Goal: Find contact information: Find contact information

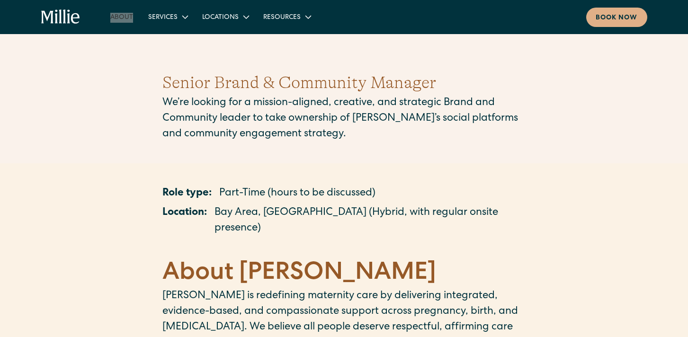
drag, startPoint x: 127, startPoint y: 18, endPoint x: 121, endPoint y: 10, distance: 10.2
click at [0, 0] on div "About Services Maternity Gynecology Classes & Other Support Locations Berkeley …" at bounding box center [344, 17] width 688 height 34
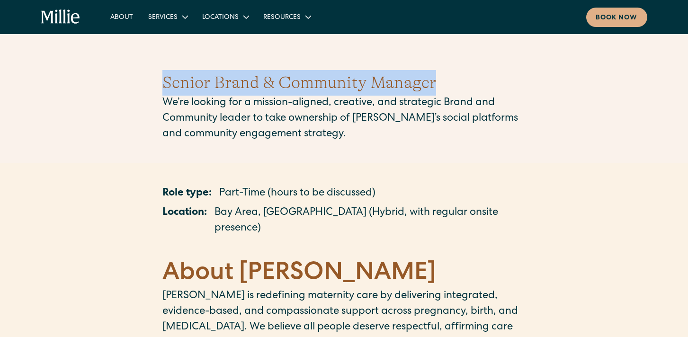
drag, startPoint x: 175, startPoint y: 80, endPoint x: 451, endPoint y: 72, distance: 275.6
click at [451, 72] on div "Senior Brand & Community Manager We’re looking for a mission-aligned, creative,…" at bounding box center [344, 106] width 688 height 118
copy h1 "Senior Brand & Community Manager"
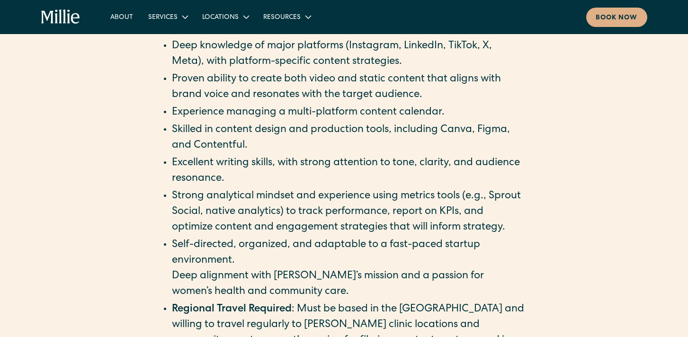
scroll to position [1459, 0]
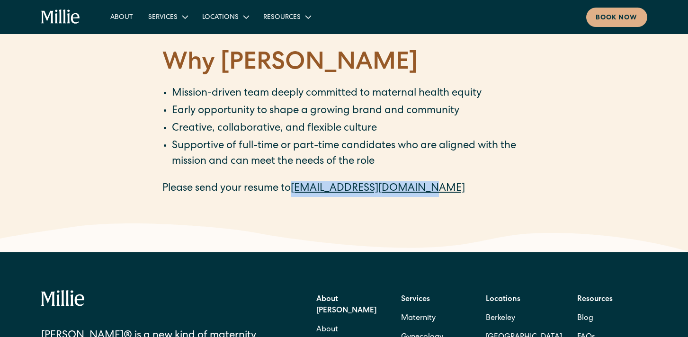
drag, startPoint x: 436, startPoint y: 150, endPoint x: 294, endPoint y: 150, distance: 142.0
click at [294, 181] on p "Please send your resume to careers@millieclinic.com" at bounding box center [344, 189] width 364 height 16
copy link "careers@millieclinic.com"
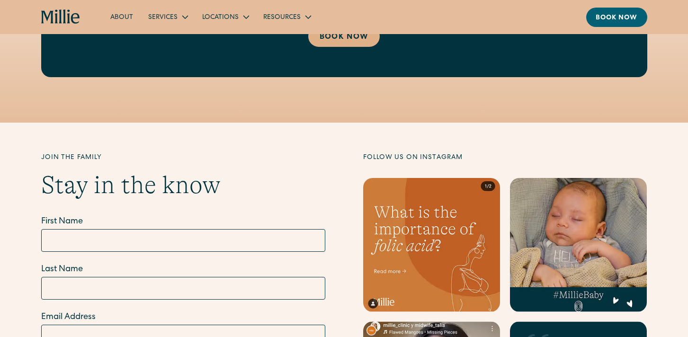
scroll to position [2665, 0]
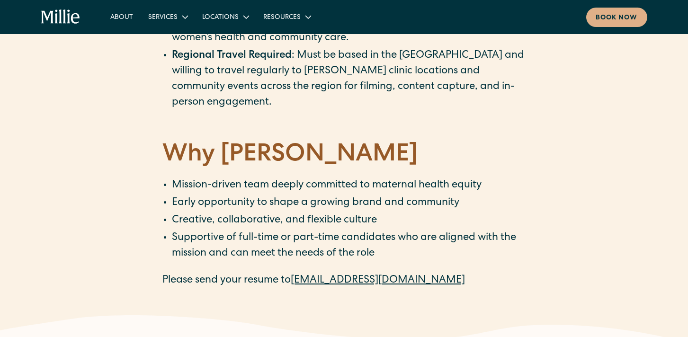
scroll to position [1393, 0]
